Goal: Information Seeking & Learning: Learn about a topic

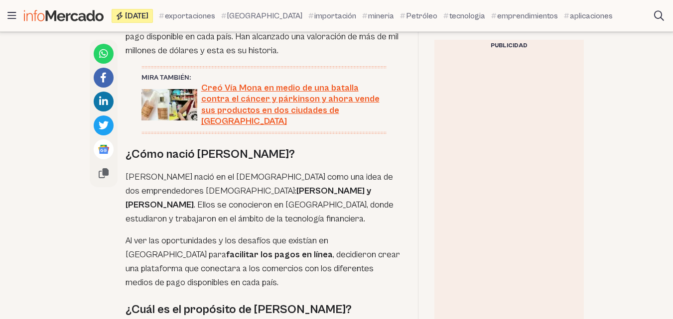
drag, startPoint x: 680, startPoint y: 92, endPoint x: 680, endPoint y: 107, distance: 15.4
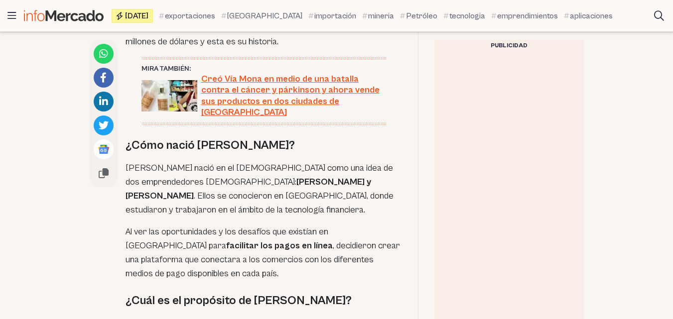
scroll to position [671, 0]
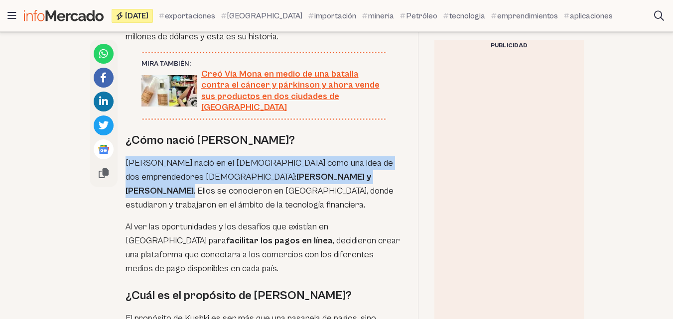
drag, startPoint x: 123, startPoint y: 150, endPoint x: 330, endPoint y: 165, distance: 208.2
copy p "Kushki nació en el 2017 como una idea de dos emprendedores ecuatorianos: Aron S…"
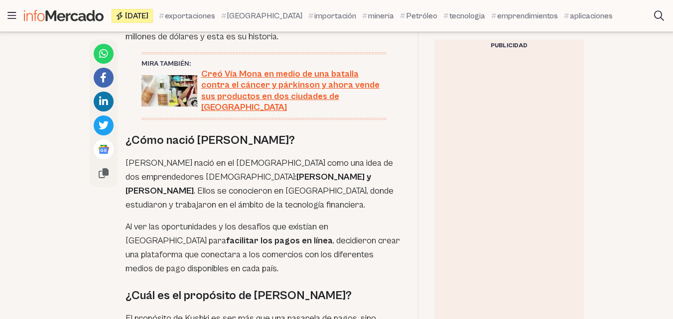
drag, startPoint x: 669, startPoint y: 96, endPoint x: 673, endPoint y: 102, distance: 7.2
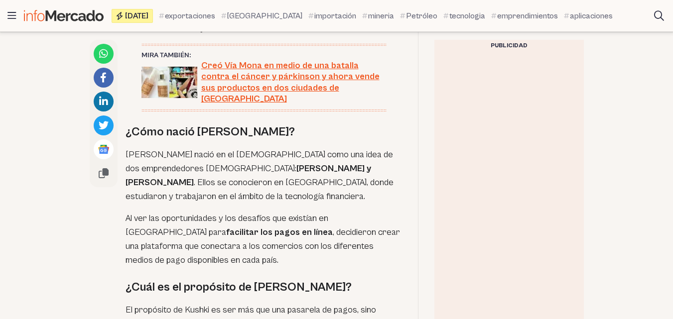
scroll to position [675, 0]
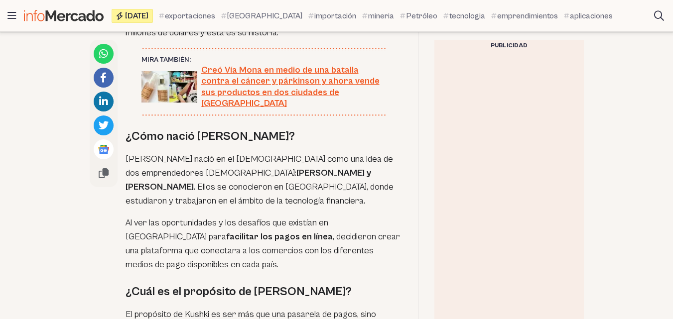
click at [321, 185] on p "Kushki nació en el 2017 como una idea de dos emprendedores ecuatorianos: Aron S…" at bounding box center [264, 180] width 276 height 56
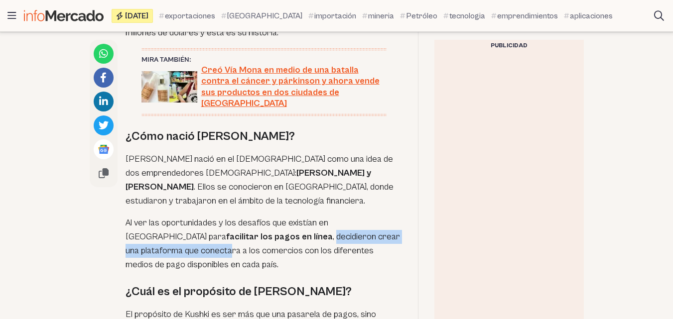
drag, startPoint x: 249, startPoint y: 226, endPoint x: 154, endPoint y: 239, distance: 95.5
click at [154, 239] on p "Al ver las oportunidades y los desafíos que existían en Latinoamérica para faci…" at bounding box center [264, 244] width 276 height 56
click at [154, 238] on p "Al ver las oportunidades y los desafíos que existían en Latinoamérica para faci…" at bounding box center [264, 244] width 276 height 56
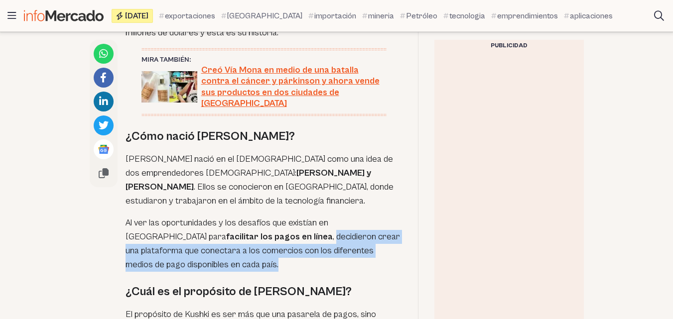
drag, startPoint x: 249, startPoint y: 227, endPoint x: 236, endPoint y: 253, distance: 29.4
click at [236, 253] on p "Al ver las oportunidades y los desafíos que existían en Latinoamérica para faci…" at bounding box center [264, 244] width 276 height 56
copy p "decidieron crear una plataforma que conectara a los comercios con los diferente…"
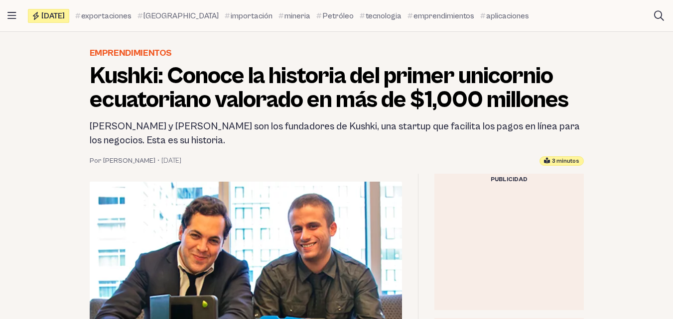
drag, startPoint x: 680, startPoint y: 32, endPoint x: 680, endPoint y: 47, distance: 14.9
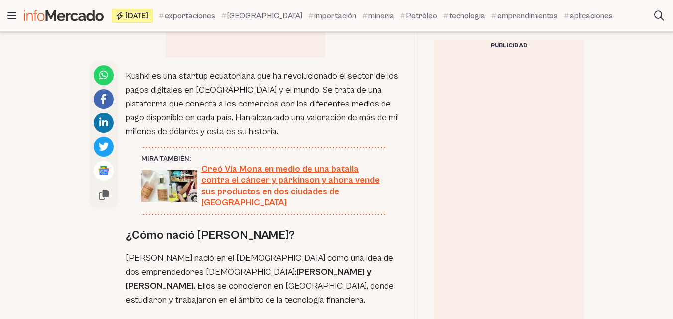
scroll to position [567, 0]
